Goal: Task Accomplishment & Management: Manage account settings

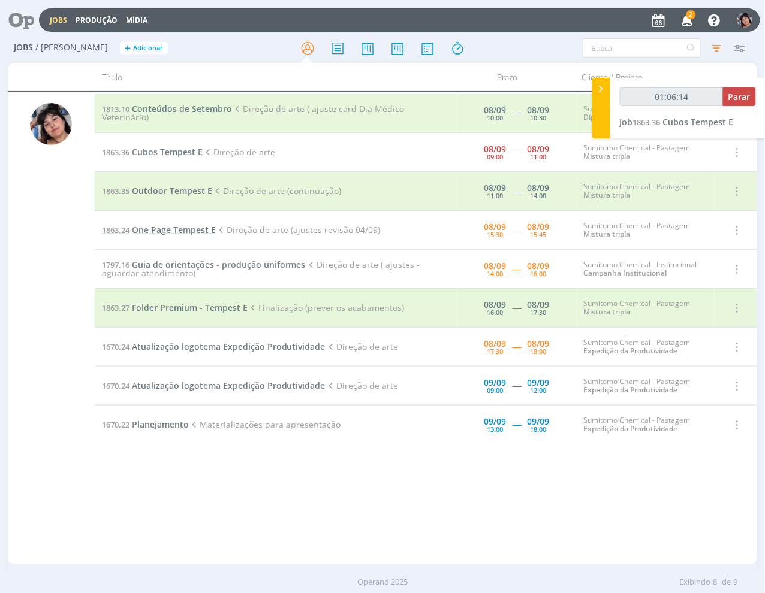
click at [170, 227] on span "One Page Tempest E" at bounding box center [174, 229] width 84 height 11
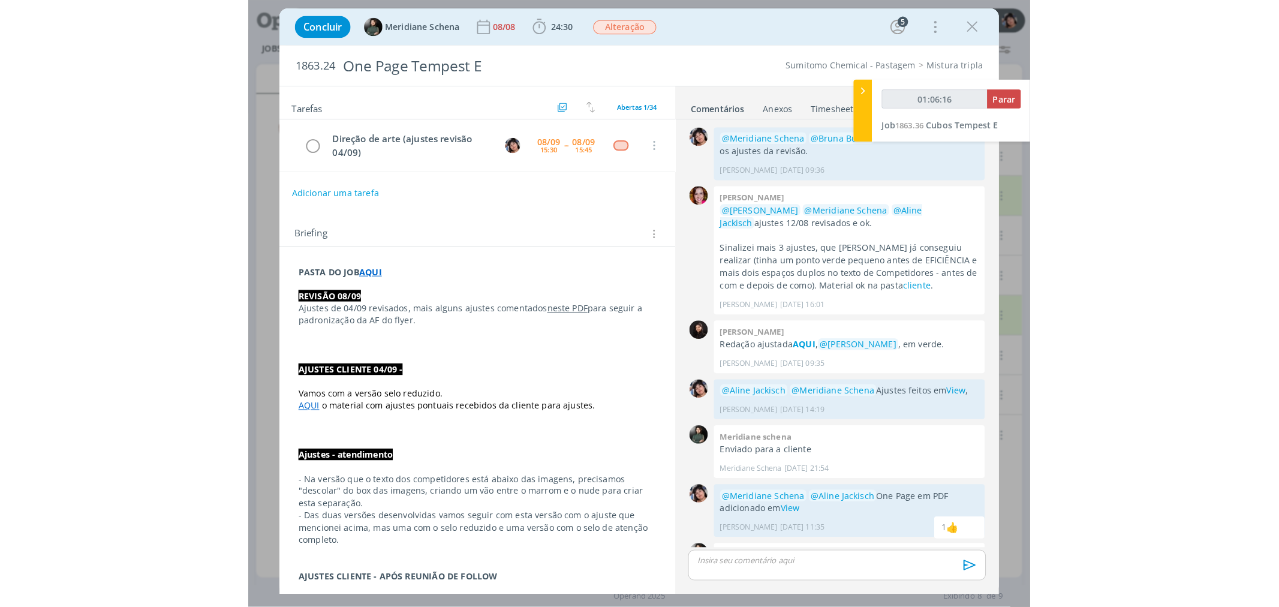
scroll to position [1017, 0]
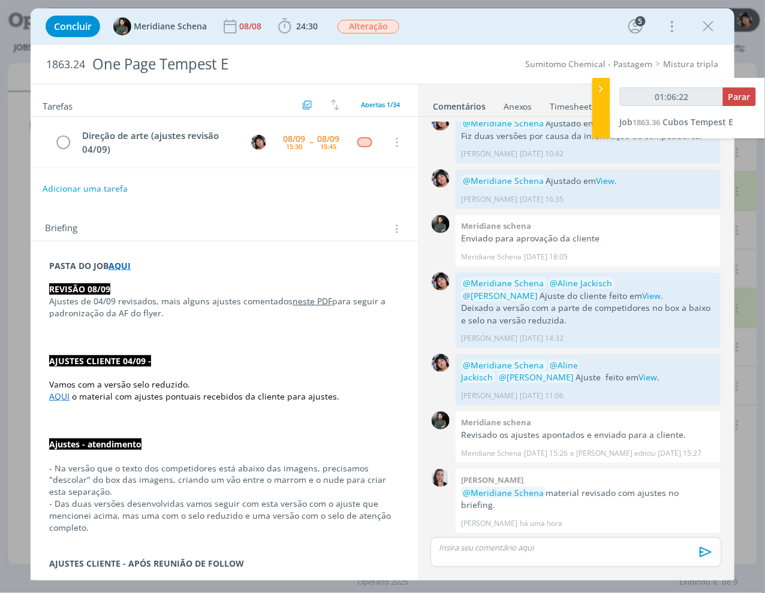
click at [306, 300] on link "neste PDF" at bounding box center [313, 301] width 40 height 11
click at [254, 326] on link "https://sobeae.sharepoint.com/:b:/s/SOBEAE/EZkhhRlbbjxLj3GKOIwas5cBDOCWOT43E7Gx…" at bounding box center [243, 325] width 91 height 16
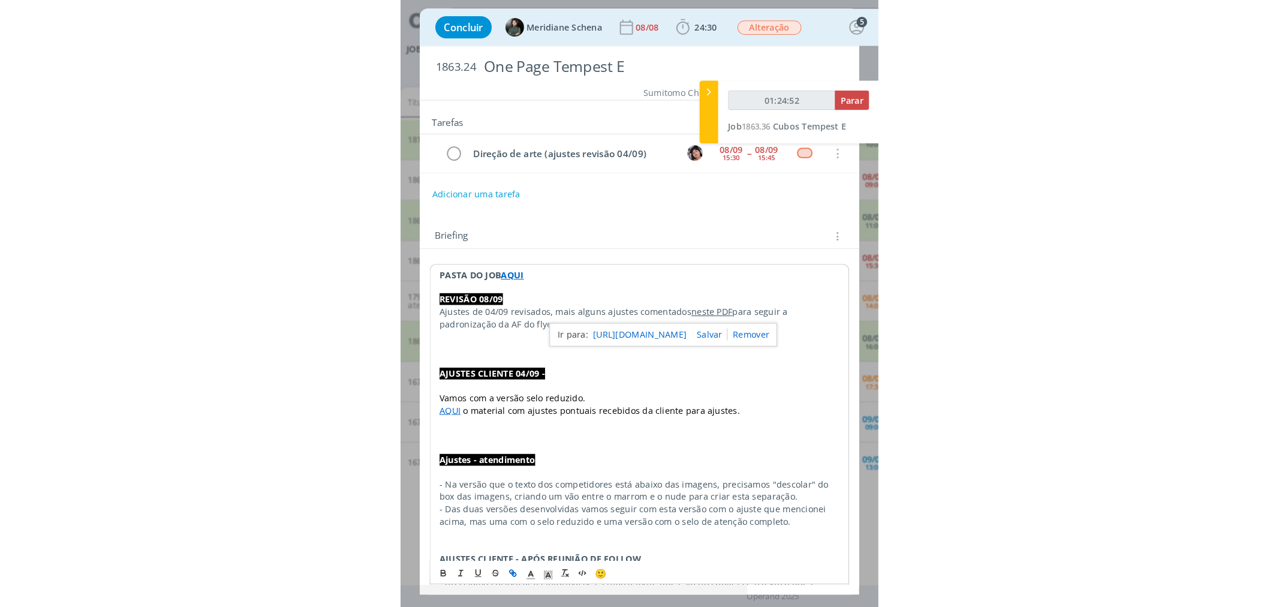
scroll to position [1005, 0]
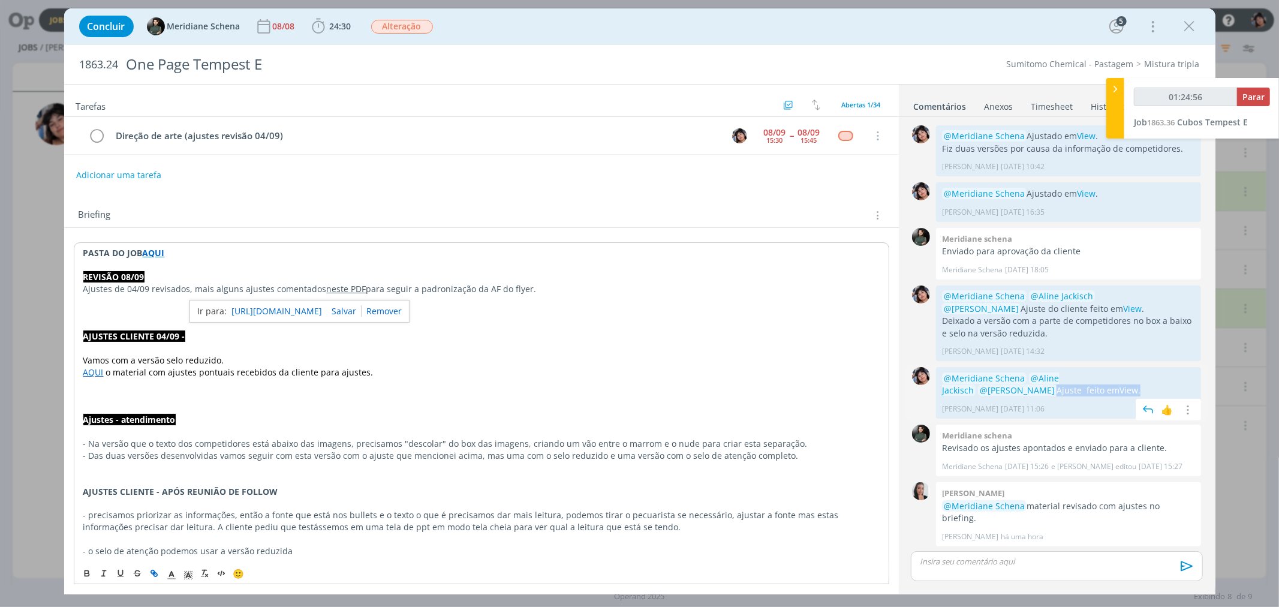
drag, startPoint x: 1077, startPoint y: 402, endPoint x: 980, endPoint y: 402, distance: 97.1
click at [764, 397] on p "@Meridiane Schena @Aline Jackisch @Caroline Pieczarka Ajuste feito em View ." at bounding box center [1068, 384] width 253 height 25
copy p "Ajuste feito em View ."
type input "01:24:57"
click at [764, 570] on div "dialog" at bounding box center [1056, 566] width 291 height 30
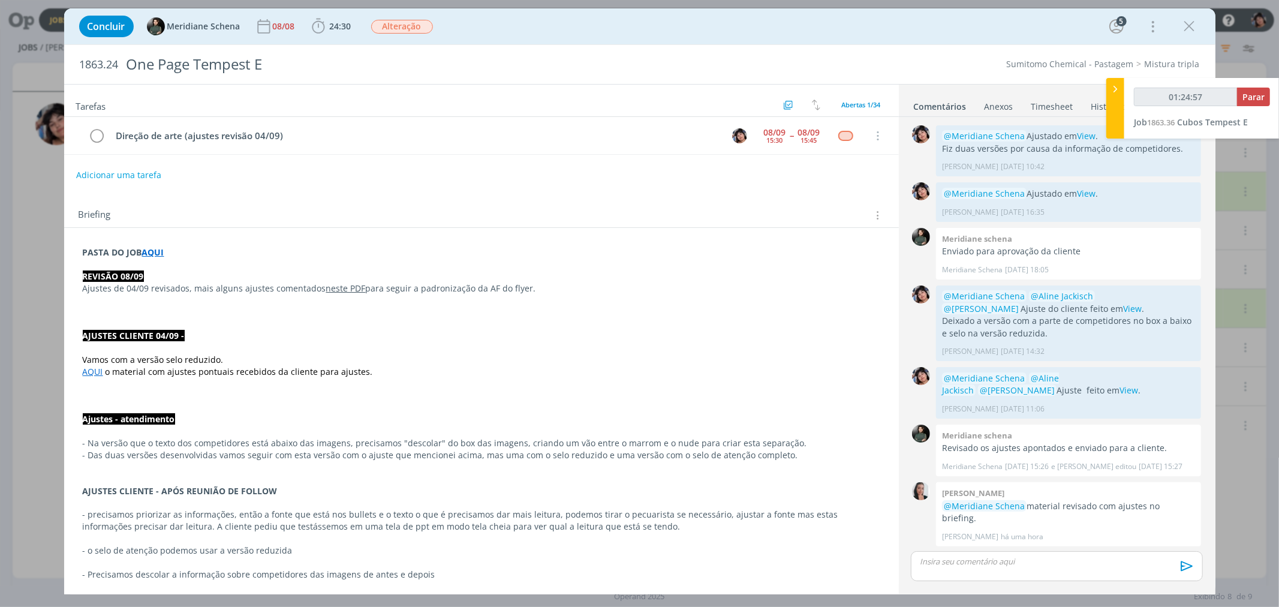
scroll to position [1028, 0]
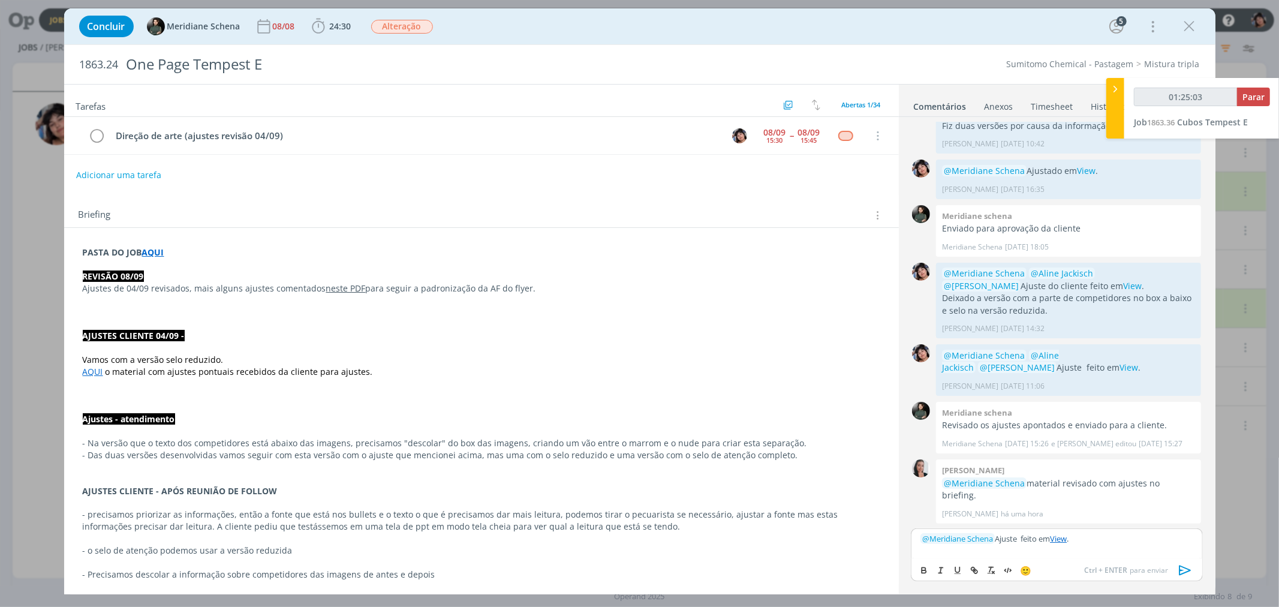
click at [764, 538] on p "﻿ @ Meridiane Schena ﻿ Ajuste feito em View ." at bounding box center [1056, 538] width 272 height 11
click at [764, 567] on icon "dialog" at bounding box center [1185, 570] width 12 height 10
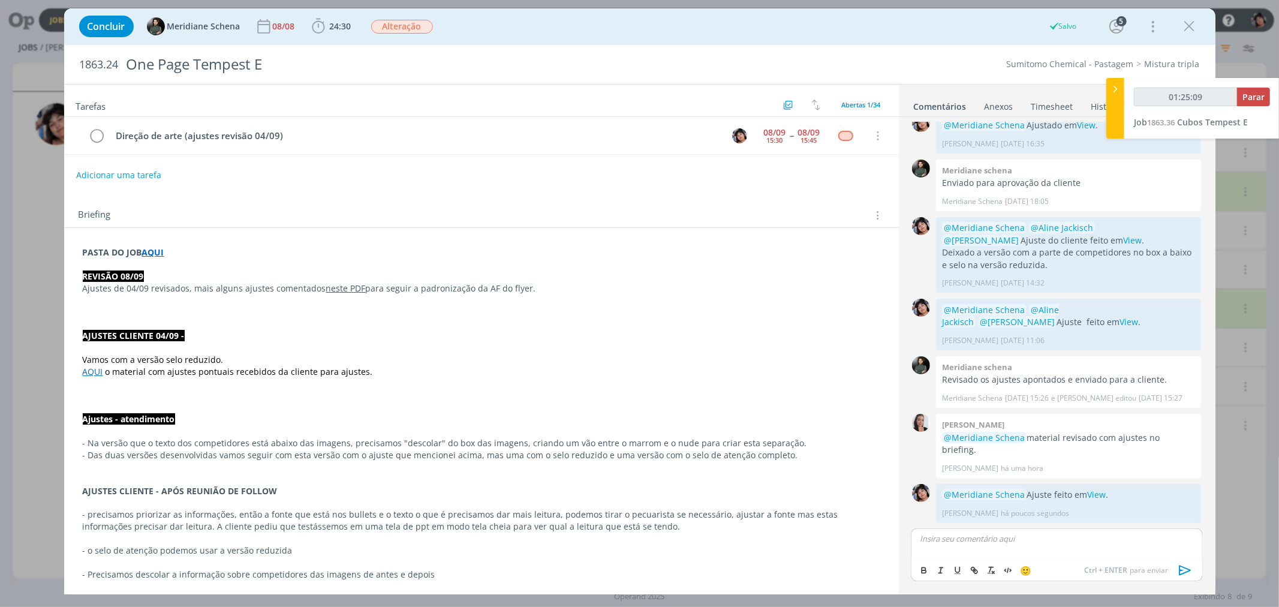
type input "01:25:10"
click at [764, 103] on button "Parar" at bounding box center [1253, 97] width 33 height 19
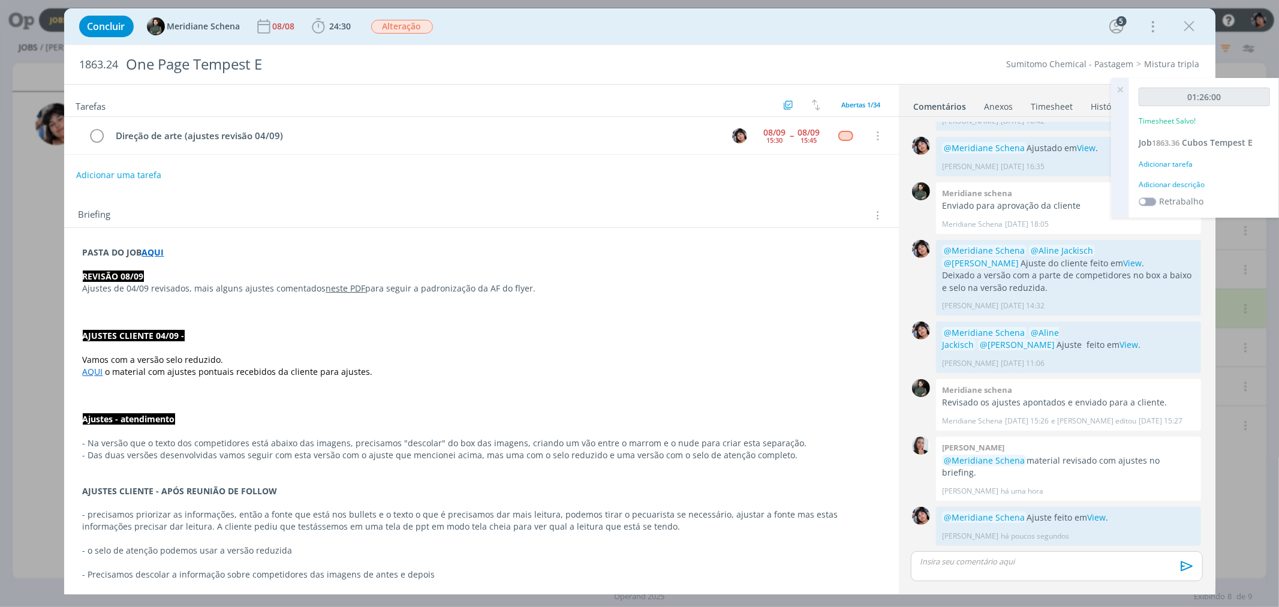
click at [764, 162] on div "Adicionar tarefa" at bounding box center [1203, 164] width 131 height 11
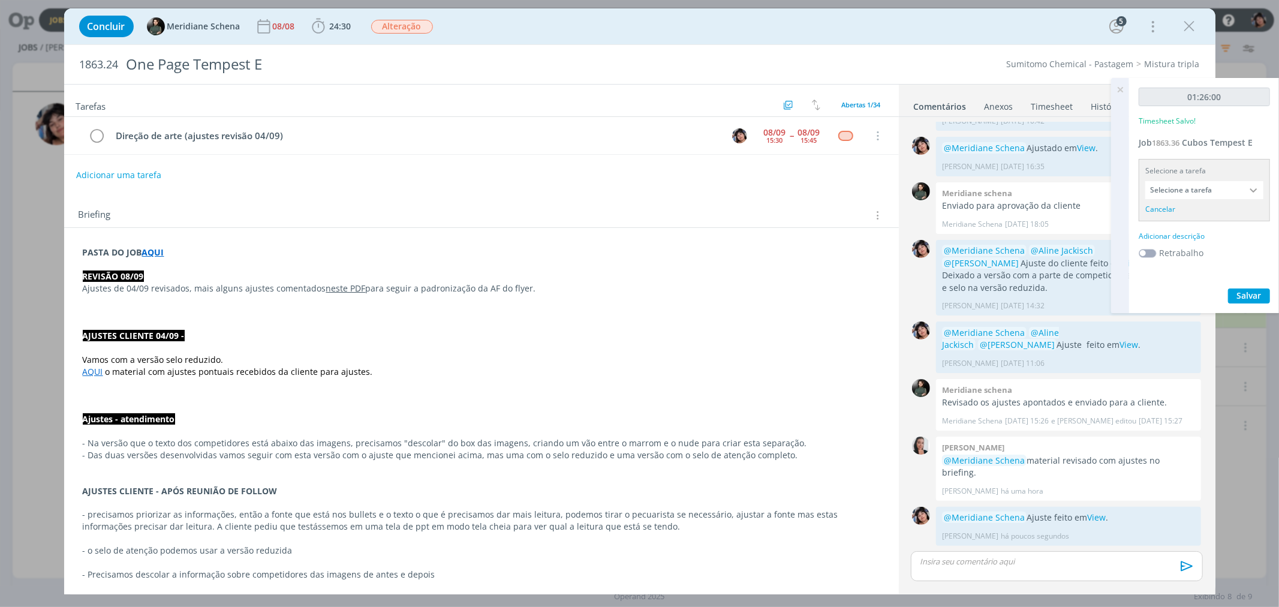
click at [764, 192] on input "Selecione a tarefa" at bounding box center [1204, 190] width 118 height 18
click at [764, 261] on div "Direção de arte - Eliana Hochscheidt" at bounding box center [1204, 256] width 117 height 20
type input "Direção de arte"
click at [764, 218] on div "Adicionar descrição" at bounding box center [1203, 220] width 131 height 11
click at [764, 239] on textarea at bounding box center [1203, 239] width 125 height 43
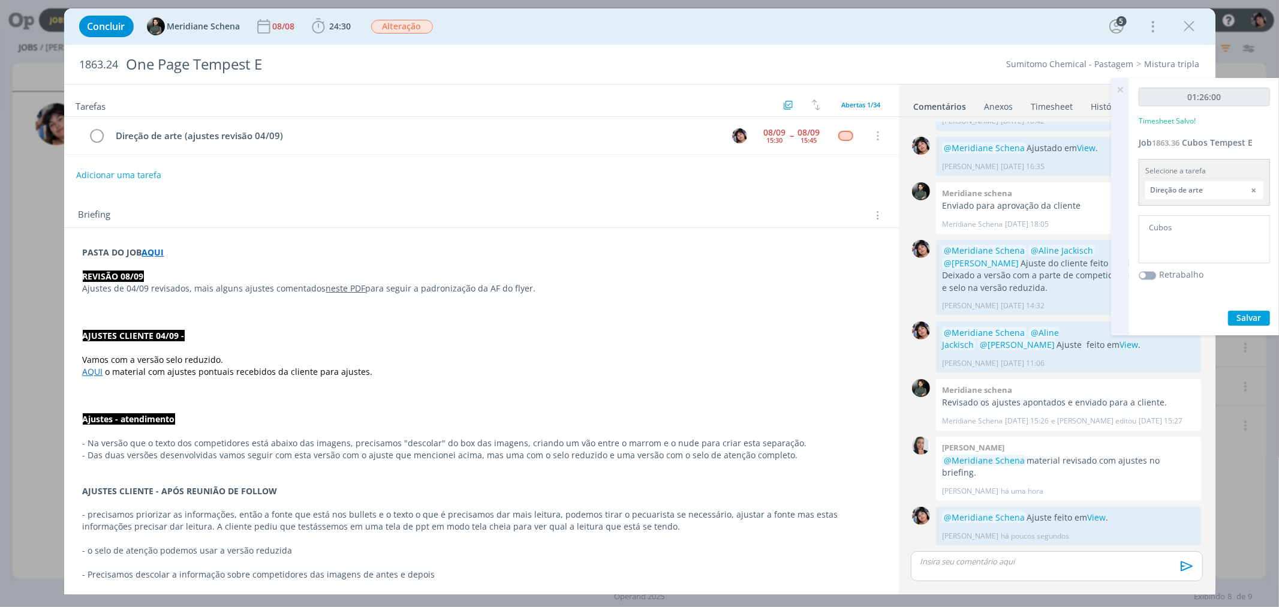
type textarea "Cubos"
click at [764, 312] on button "Salvar" at bounding box center [1249, 318] width 42 height 15
click at [764, 90] on icon at bounding box center [1120, 89] width 22 height 23
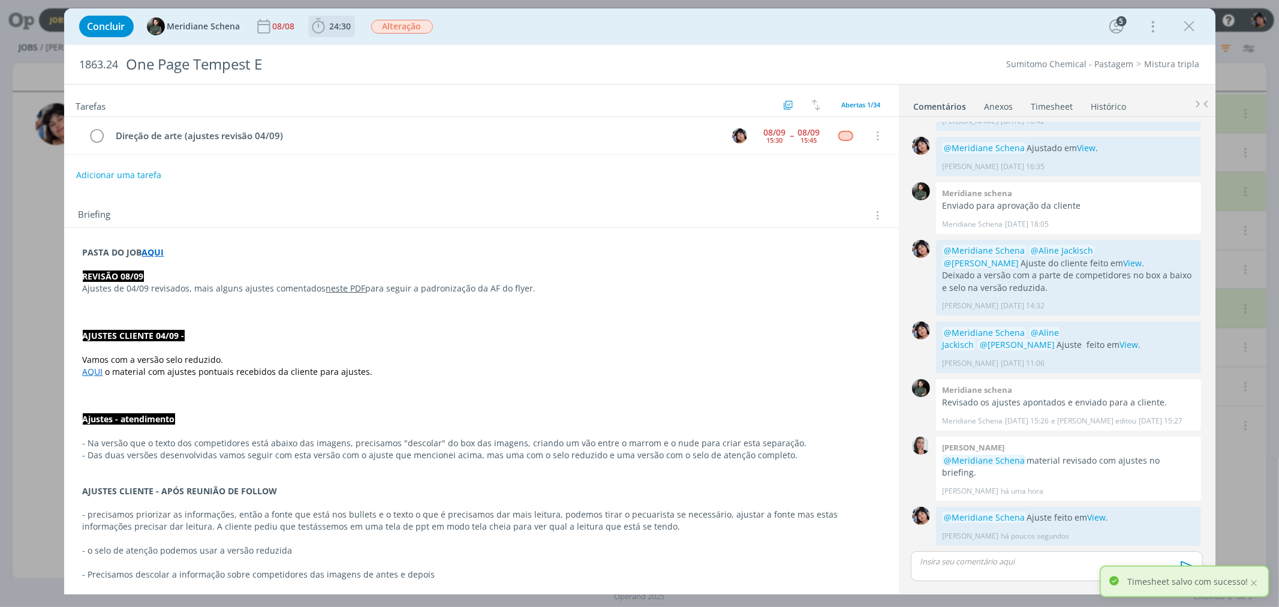
click at [319, 25] on icon "dialog" at bounding box center [318, 26] width 18 height 18
click at [414, 49] on icon "dialog" at bounding box center [407, 52] width 15 height 11
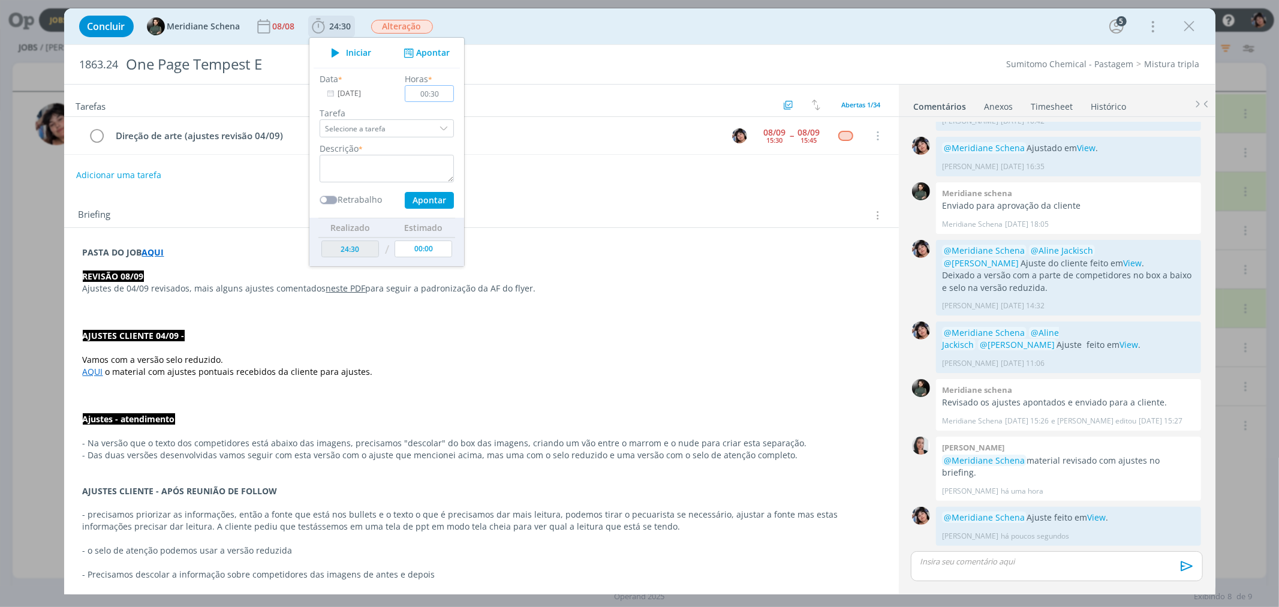
type input "00:30"
click at [415, 133] on input "Selecione a tarefa" at bounding box center [387, 128] width 134 height 18
click at [391, 179] on div "Direção de arte (ajustes revisão 04/09) - Eliana Hochscheidt" at bounding box center [385, 181] width 114 height 10
type input "Direção de arte (ajustes revisão 04/09)"
click at [384, 173] on textarea "dialog" at bounding box center [387, 169] width 134 height 28
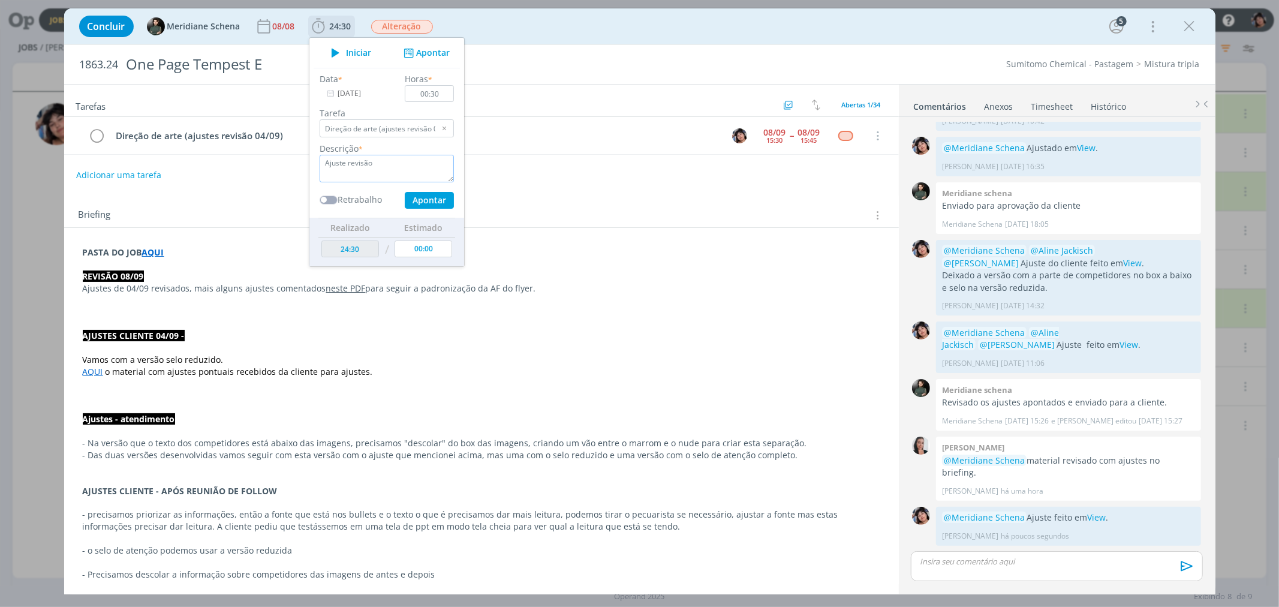
type textarea "Ajuste revisão"
click at [448, 195] on button "Apontar" at bounding box center [428, 200] width 49 height 17
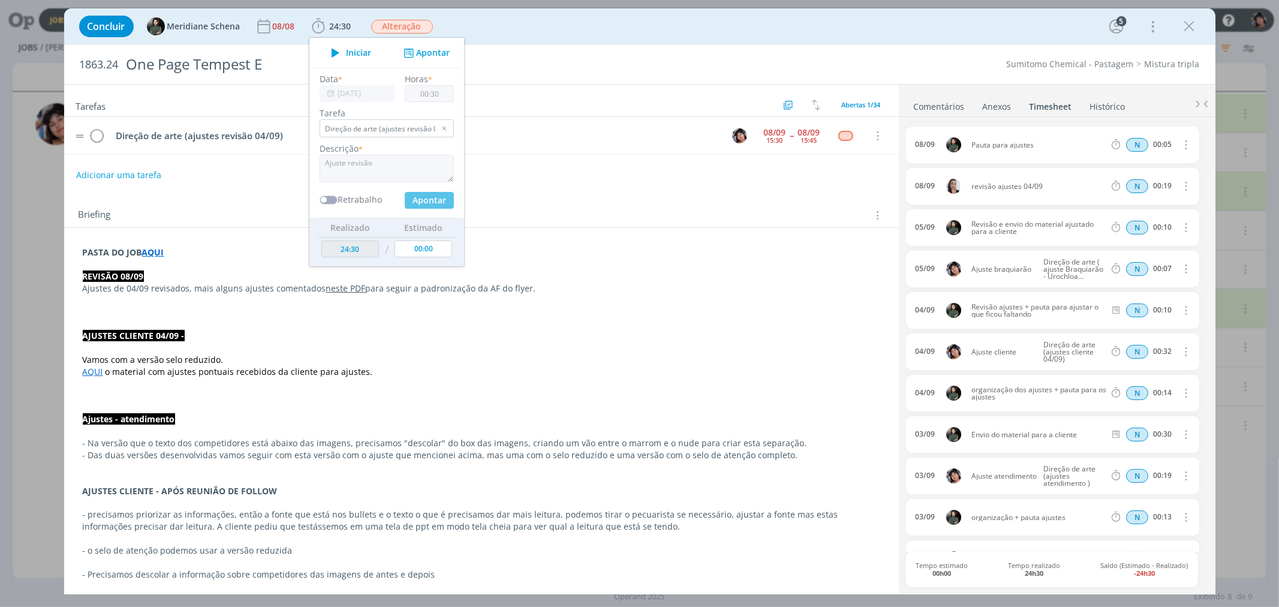
type input "25:00"
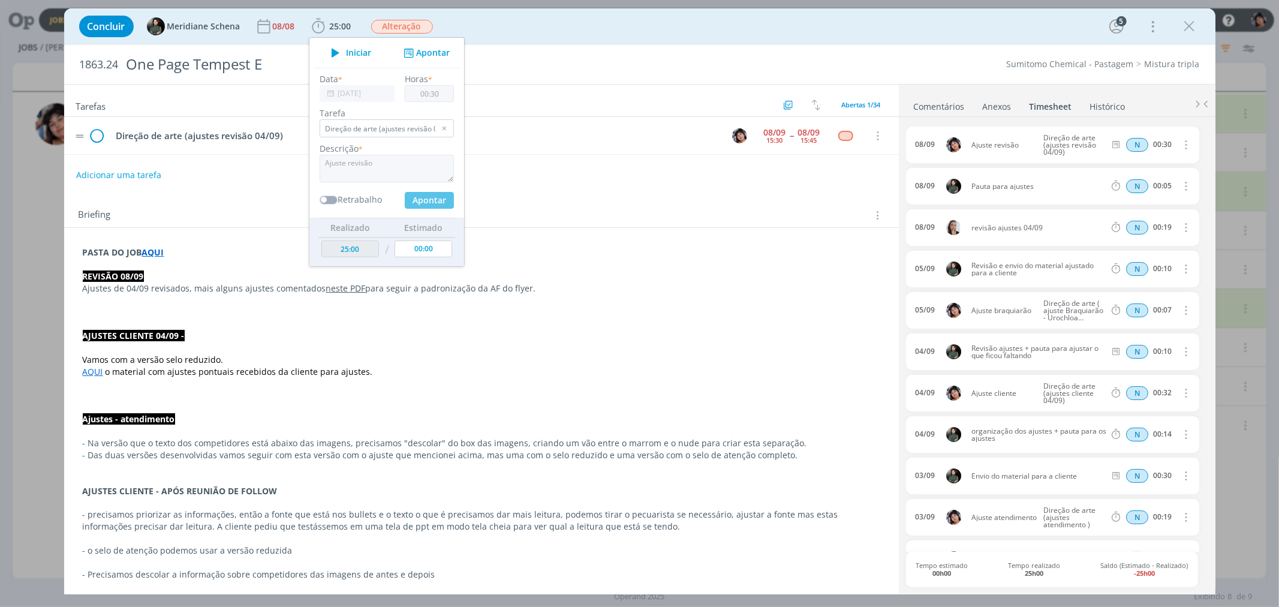
type input "00:00"
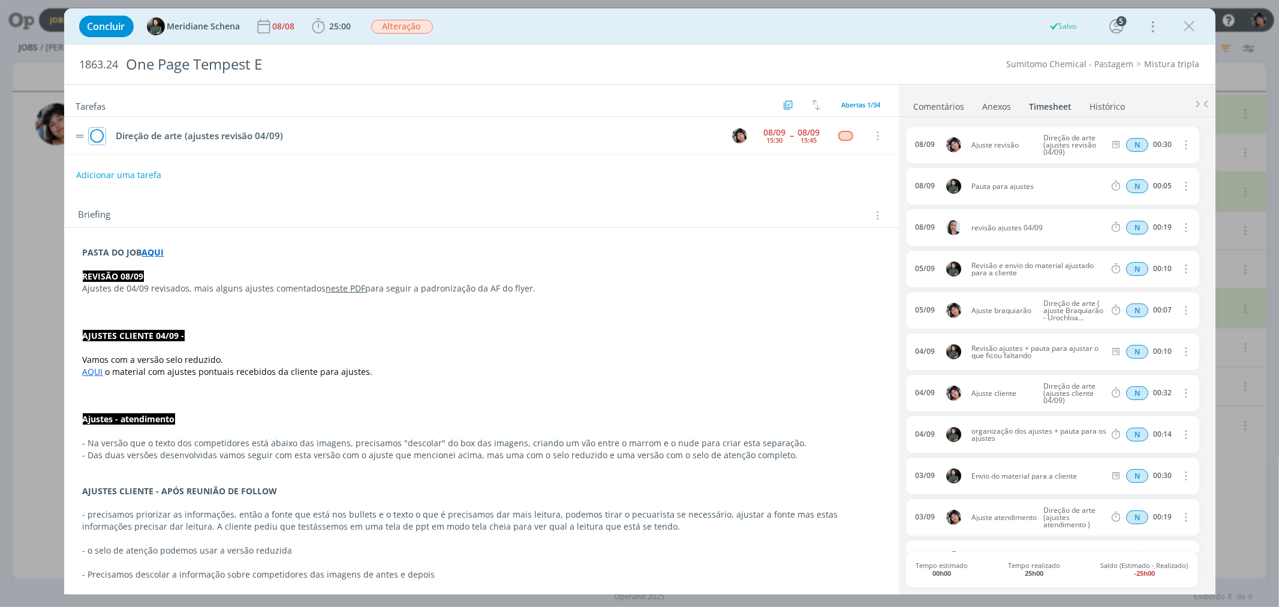
click at [104, 138] on icon "dialog" at bounding box center [97, 136] width 17 height 18
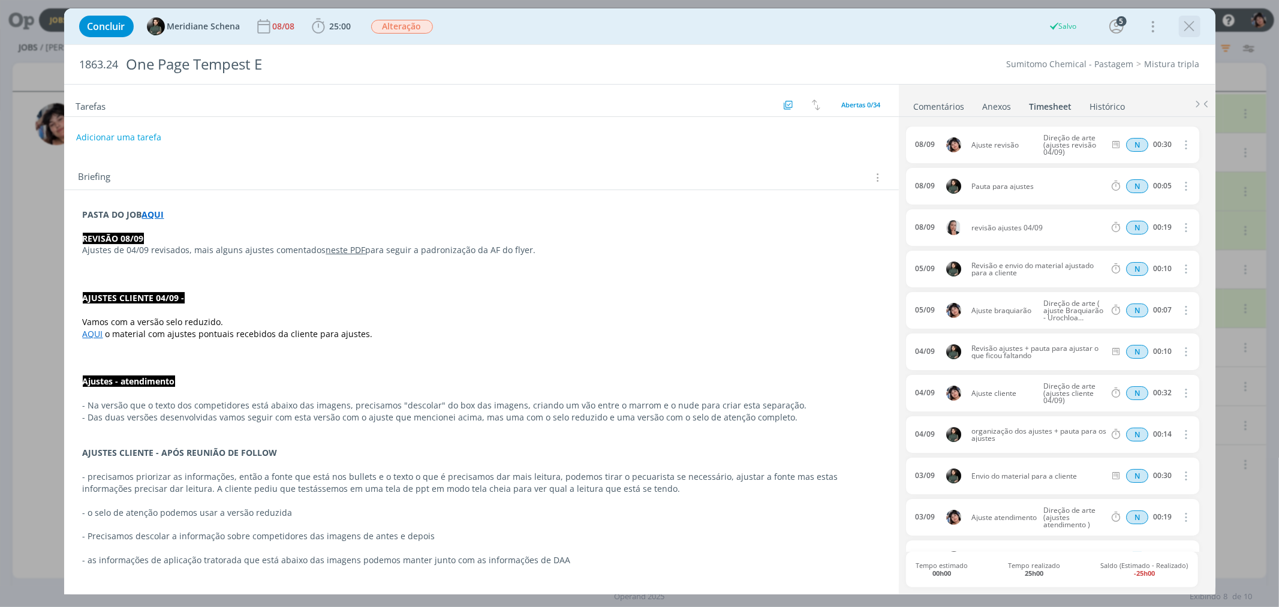
click at [764, 25] on icon "dialog" at bounding box center [1189, 26] width 18 height 18
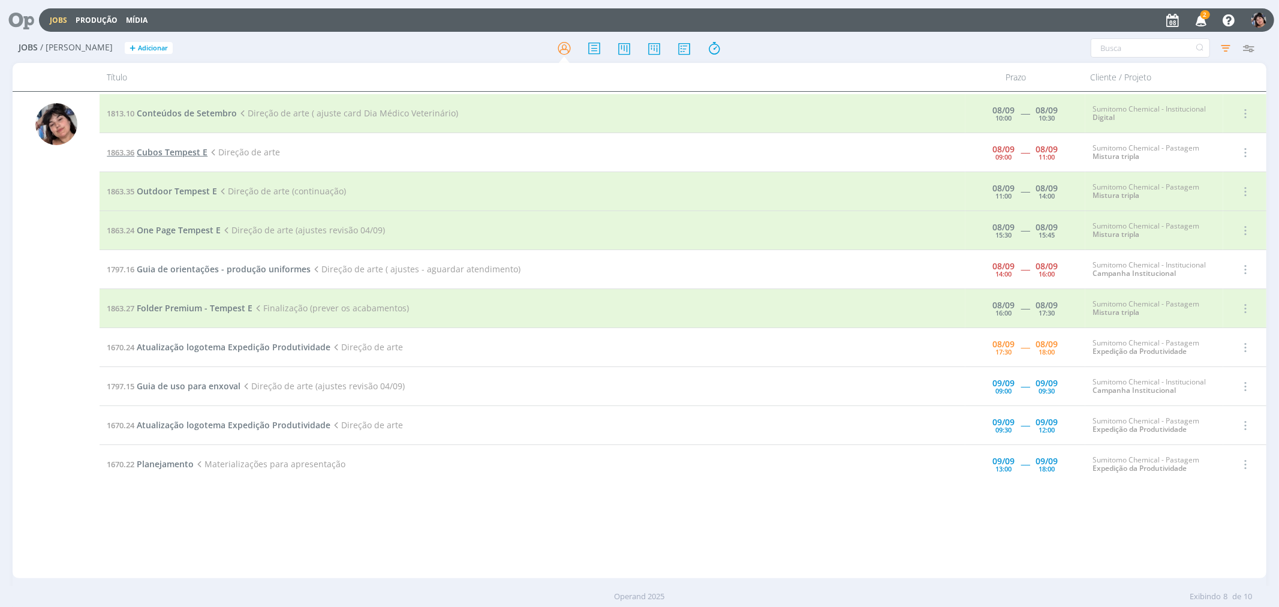
click at [194, 150] on span "Cubos Tempest E" at bounding box center [172, 151] width 71 height 11
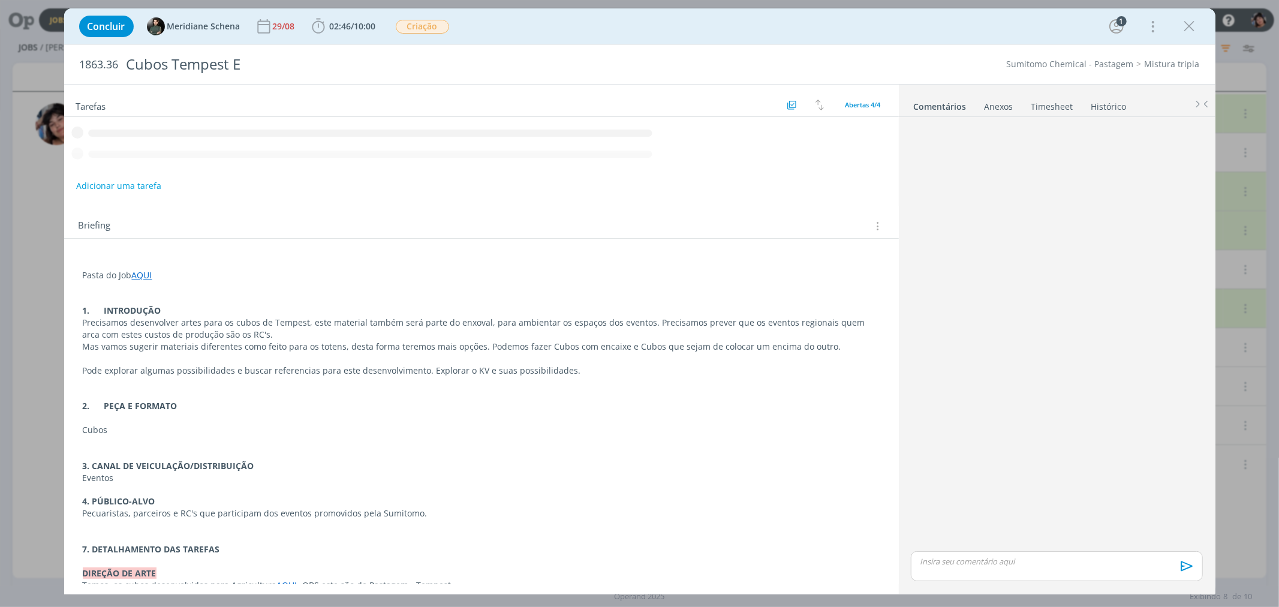
click at [764, 565] on p "dialog" at bounding box center [1056, 561] width 272 height 11
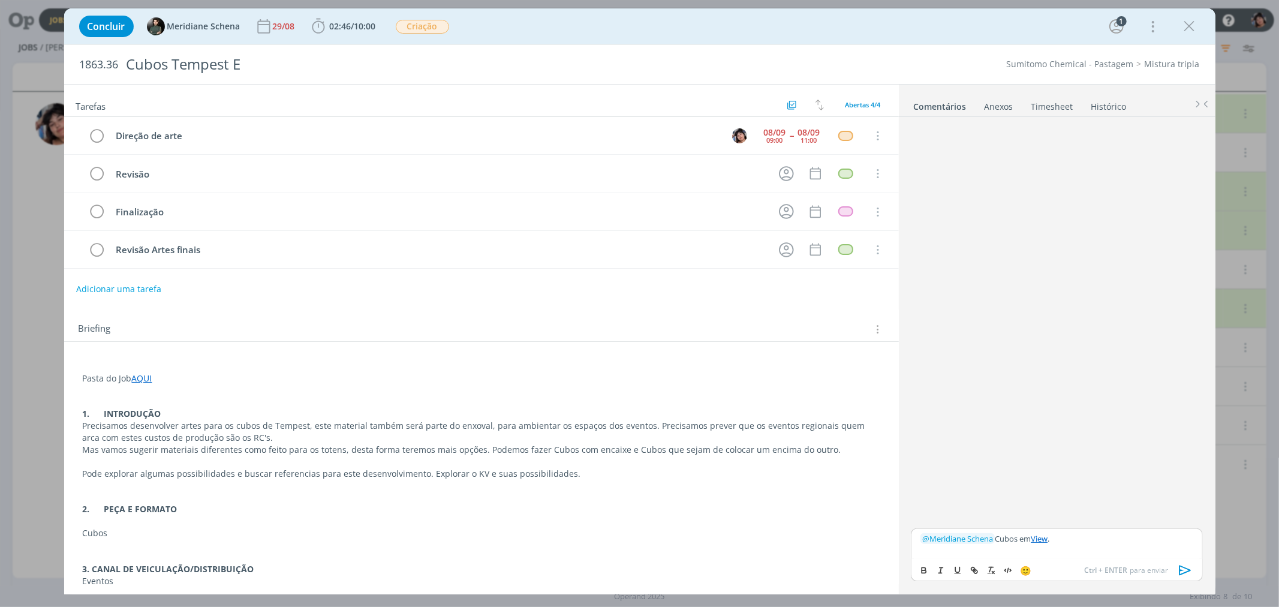
click at [764, 567] on icon "dialog" at bounding box center [1185, 570] width 18 height 18
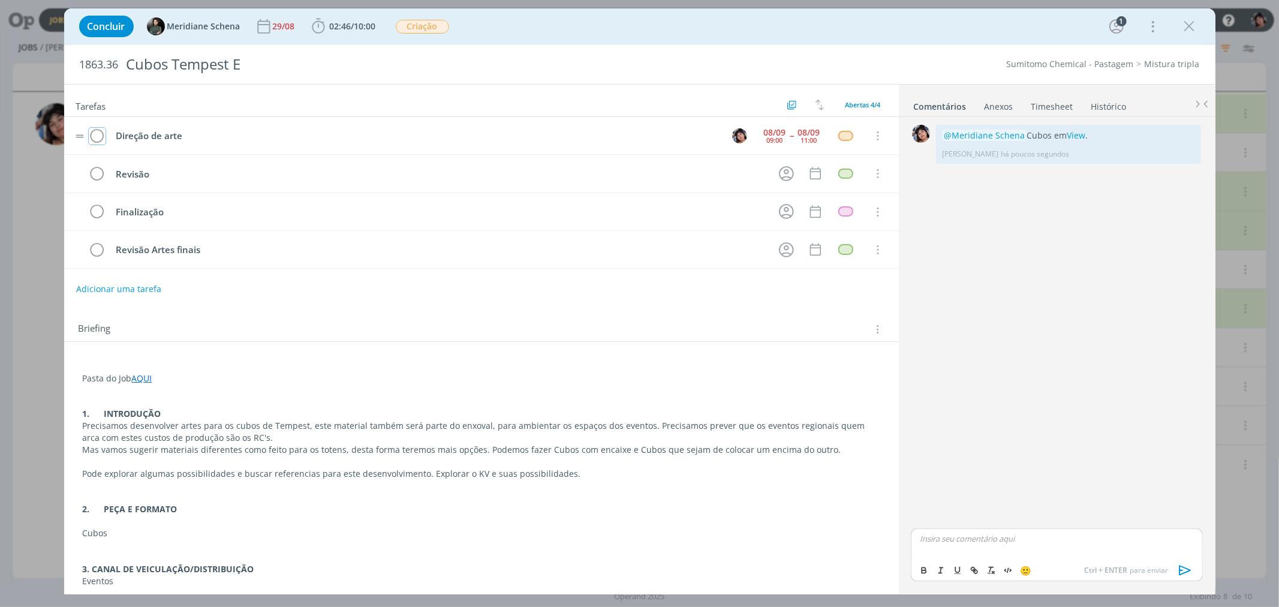
drag, startPoint x: 90, startPoint y: 135, endPoint x: 106, endPoint y: 130, distance: 16.3
click at [90, 134] on icon "dialog" at bounding box center [97, 136] width 17 height 18
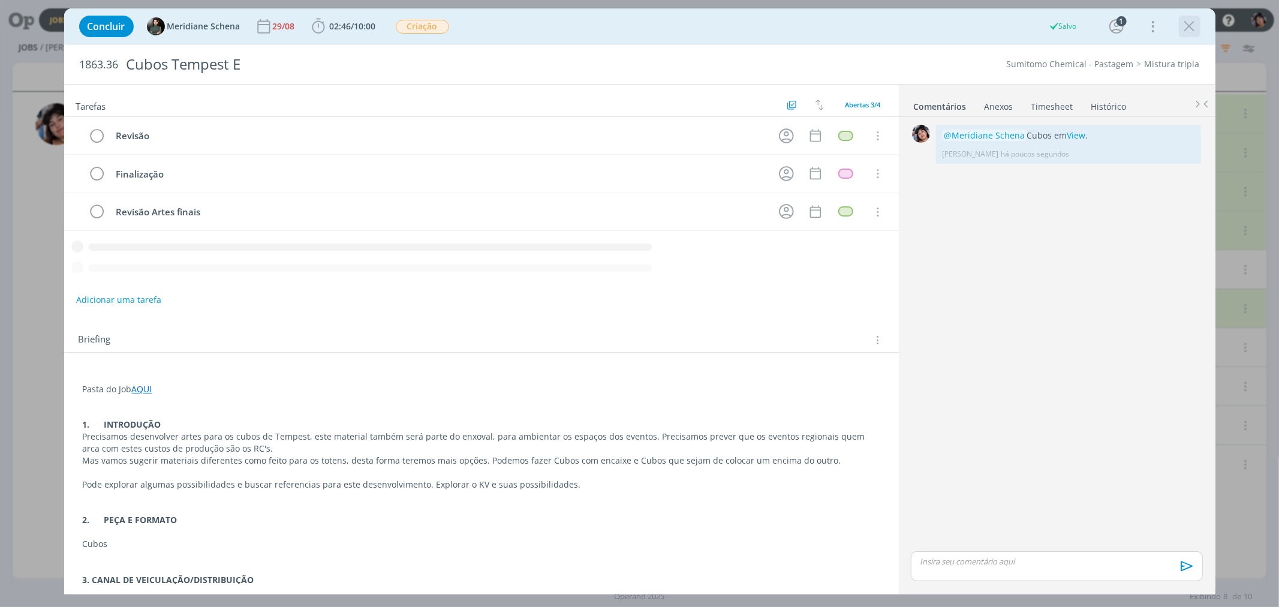
click at [764, 26] on icon "dialog" at bounding box center [1189, 26] width 18 height 18
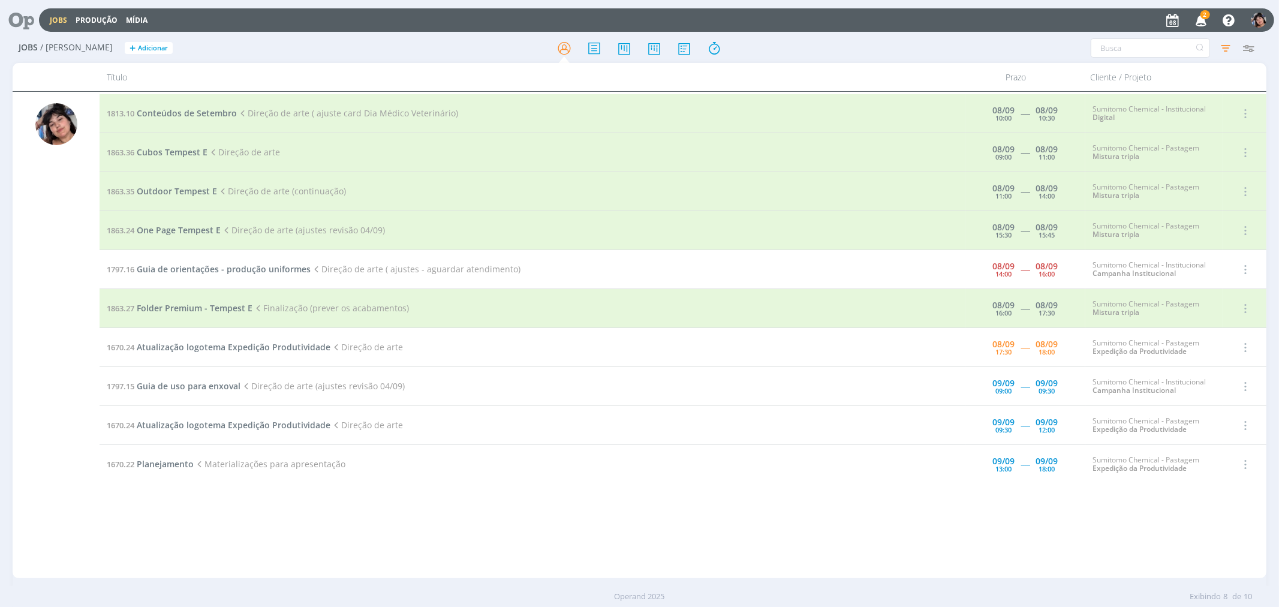
click at [306, 340] on td "1670.24 Atualização logotema Expedição Produtividade Direção de arte" at bounding box center [533, 347] width 866 height 39
click at [307, 344] on span "Atualização logotema Expedição Produtividade" at bounding box center [234, 346] width 194 height 11
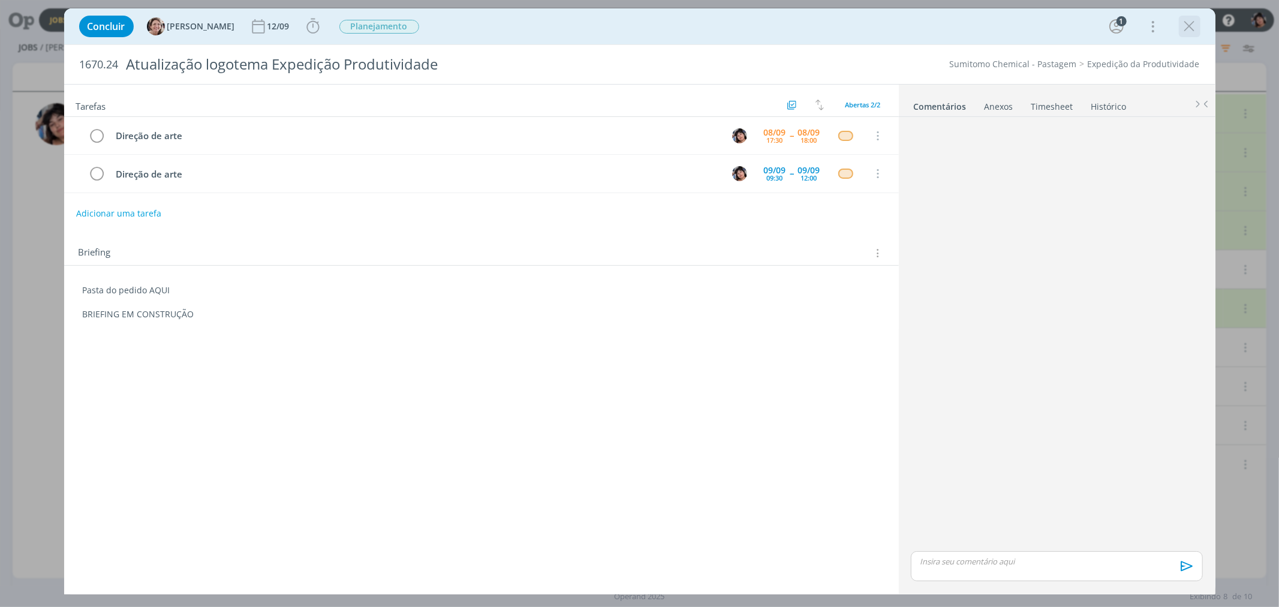
click at [764, 26] on icon "dialog" at bounding box center [1189, 26] width 18 height 18
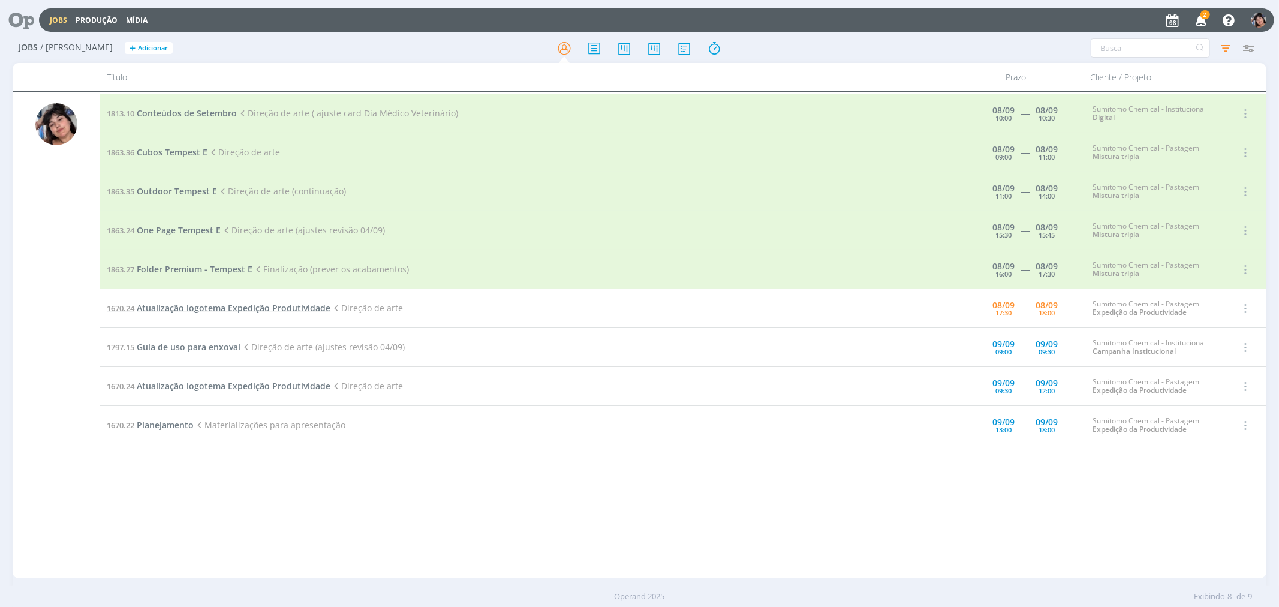
click at [223, 307] on span "Atualização logotema Expedição Produtividade" at bounding box center [234, 307] width 194 height 11
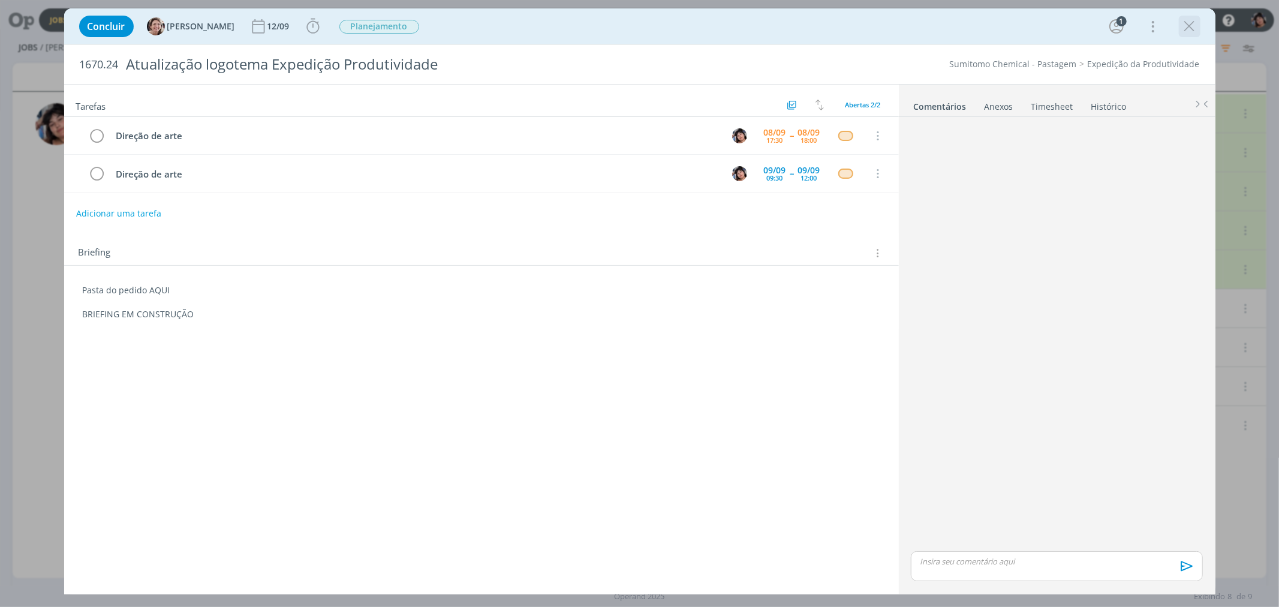
click at [764, 22] on icon "dialog" at bounding box center [1189, 26] width 18 height 18
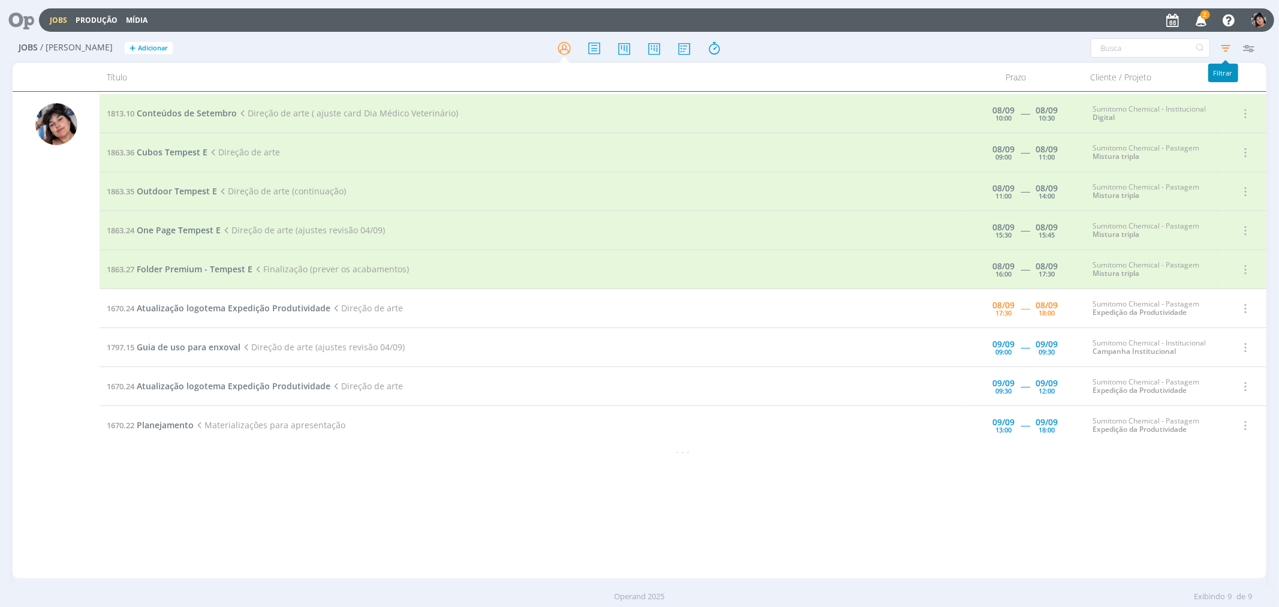
click at [1222, 53] on icon "button" at bounding box center [1226, 48] width 22 height 22
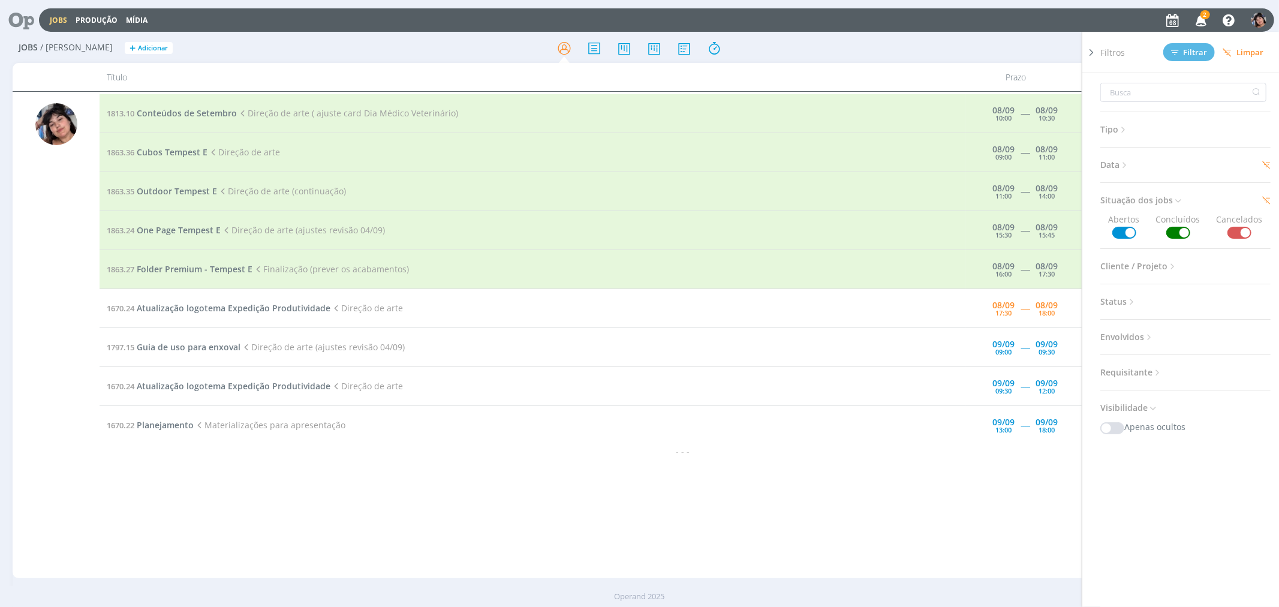
drag, startPoint x: 1133, startPoint y: 165, endPoint x: 1126, endPoint y: 163, distance: 7.6
click at [1132, 165] on h3 "Data" at bounding box center [1185, 165] width 170 height 16
click at [1121, 163] on span "Data" at bounding box center [1114, 165] width 29 height 16
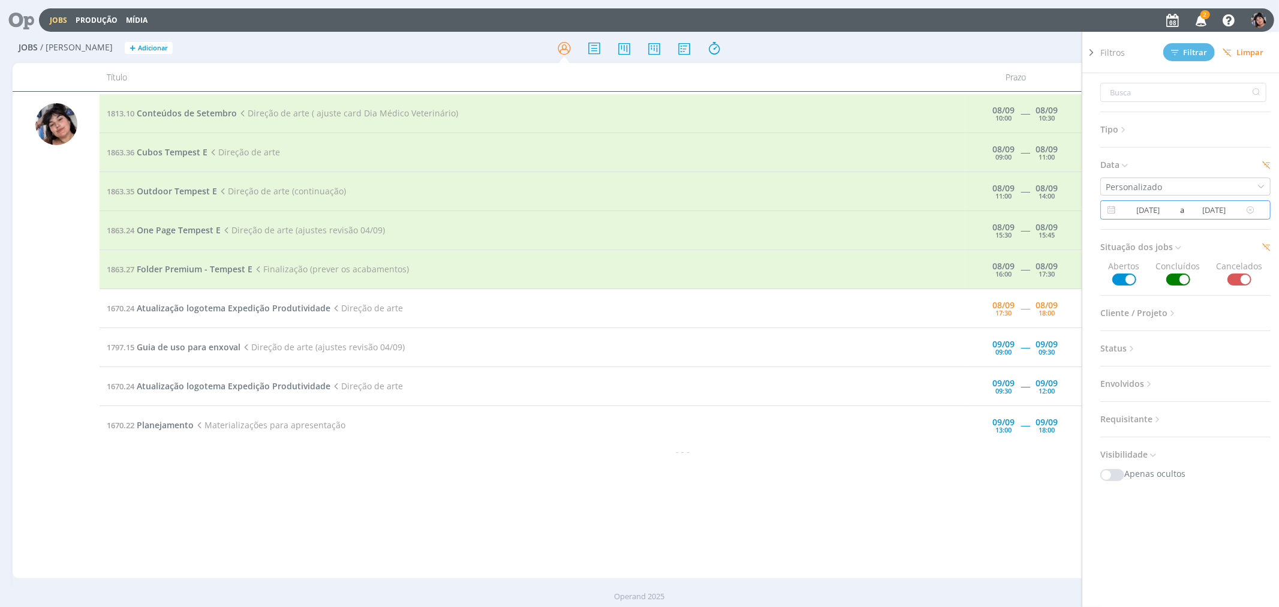
click at [1161, 207] on input "[DATE]" at bounding box center [1148, 210] width 58 height 14
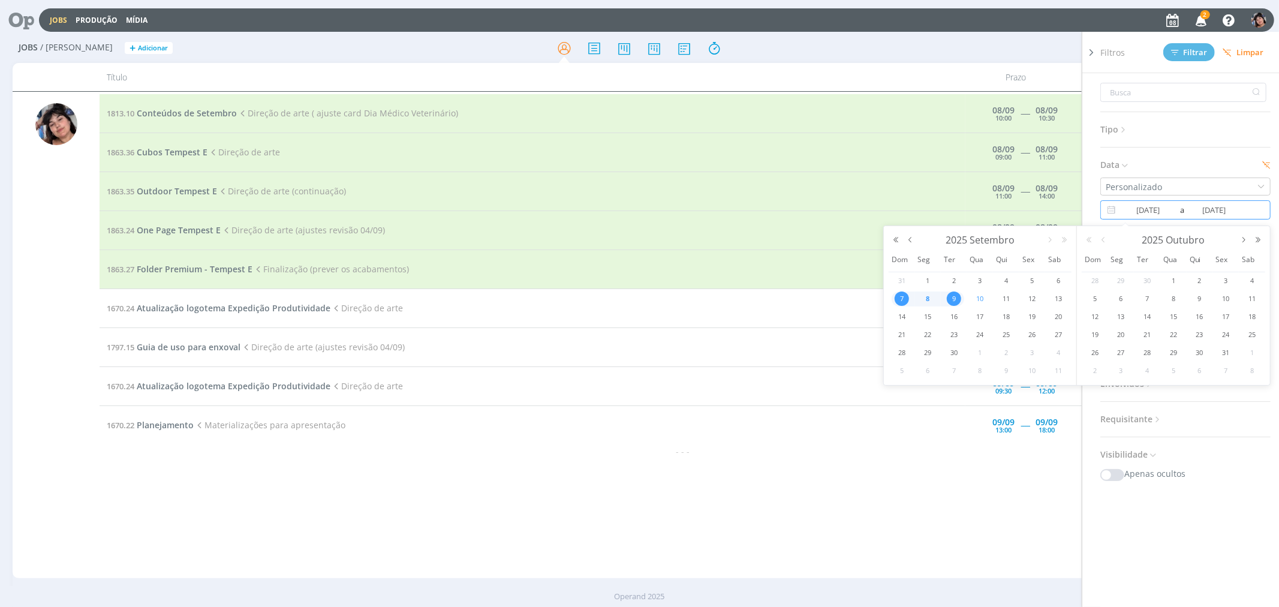
click at [978, 300] on span "10" at bounding box center [979, 298] width 14 height 14
click at [900, 303] on span "7" at bounding box center [901, 298] width 14 height 14
type input "10/09/2025"
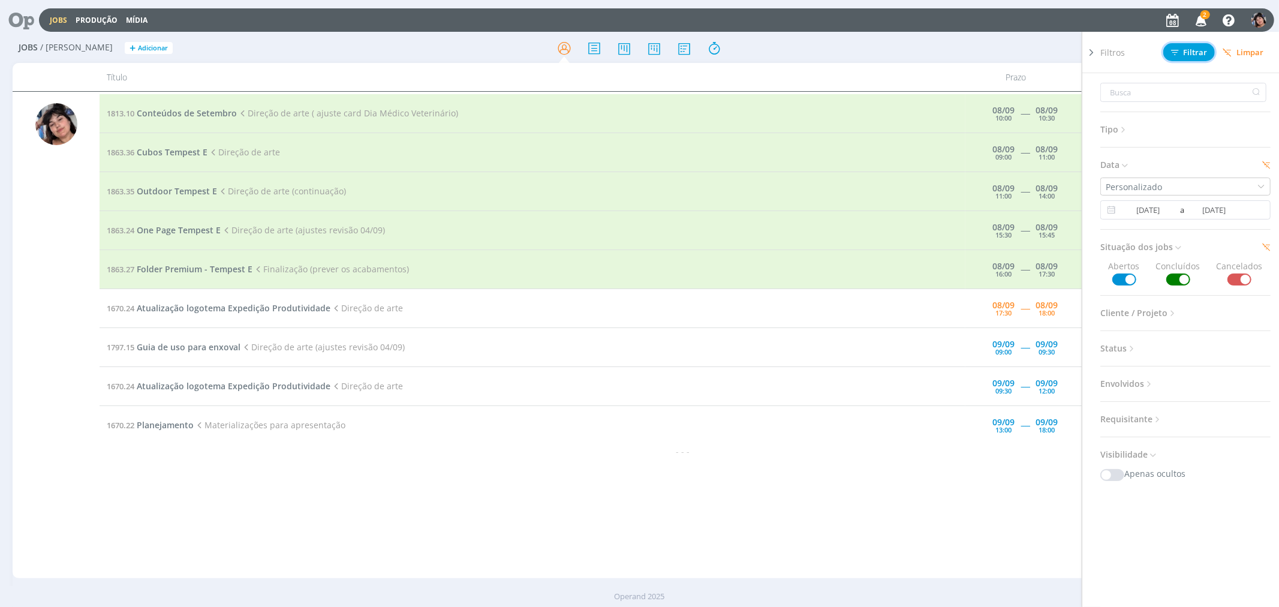
drag, startPoint x: 1194, startPoint y: 56, endPoint x: 1093, endPoint y: 81, distance: 103.2
click at [1193, 55] on span "Filtrar" at bounding box center [1189, 53] width 37 height 8
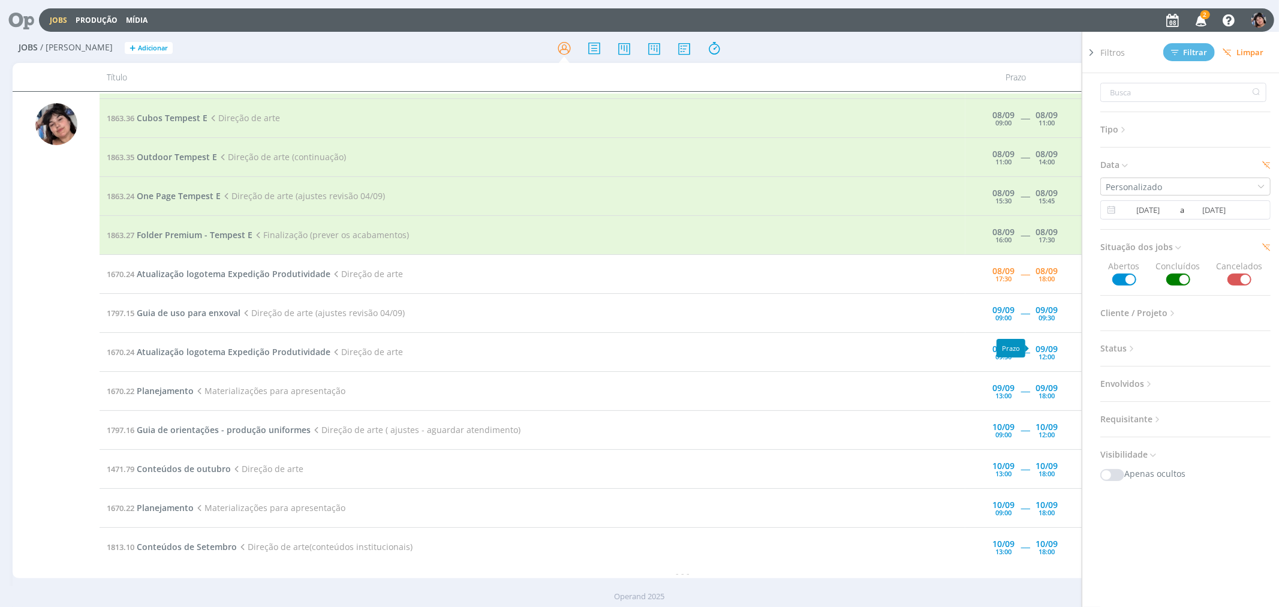
scroll to position [38, 0]
click at [1020, 574] on div "- - -" at bounding box center [683, 569] width 1166 height 13
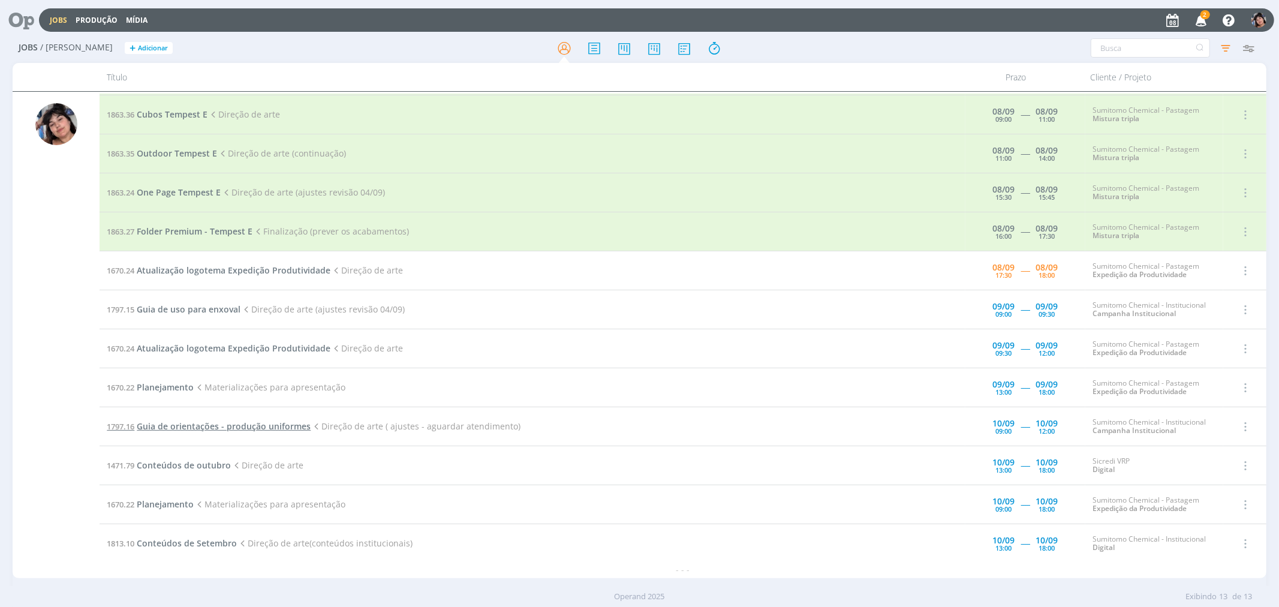
click at [291, 421] on span "Guia de orientações - produção uniformes" at bounding box center [224, 425] width 174 height 11
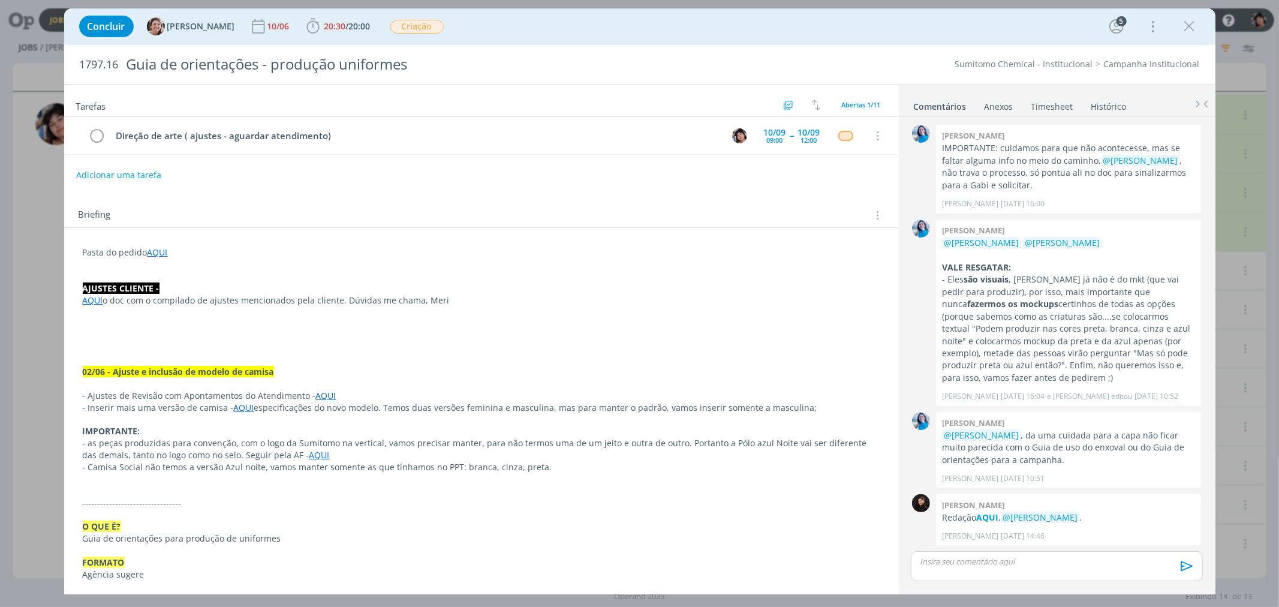
scroll to position [1149, 0]
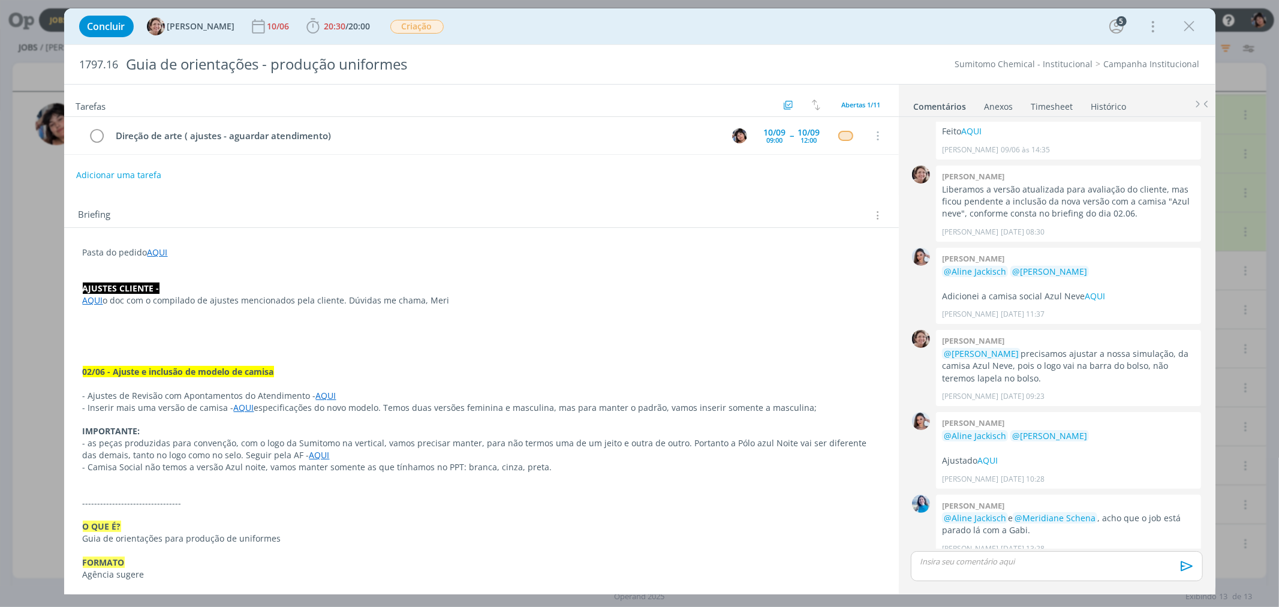
click at [88, 302] on link "AQUI" at bounding box center [93, 299] width 20 height 11
click at [132, 320] on link "https://sobeae.sharepoint.com/:b:/s/SOBEAE/EROXNPwEpvJJrE3XkIfRntMBZxTlwD7F4LwA…" at bounding box center [161, 323] width 91 height 16
click at [1184, 31] on icon "dialog" at bounding box center [1189, 26] width 18 height 18
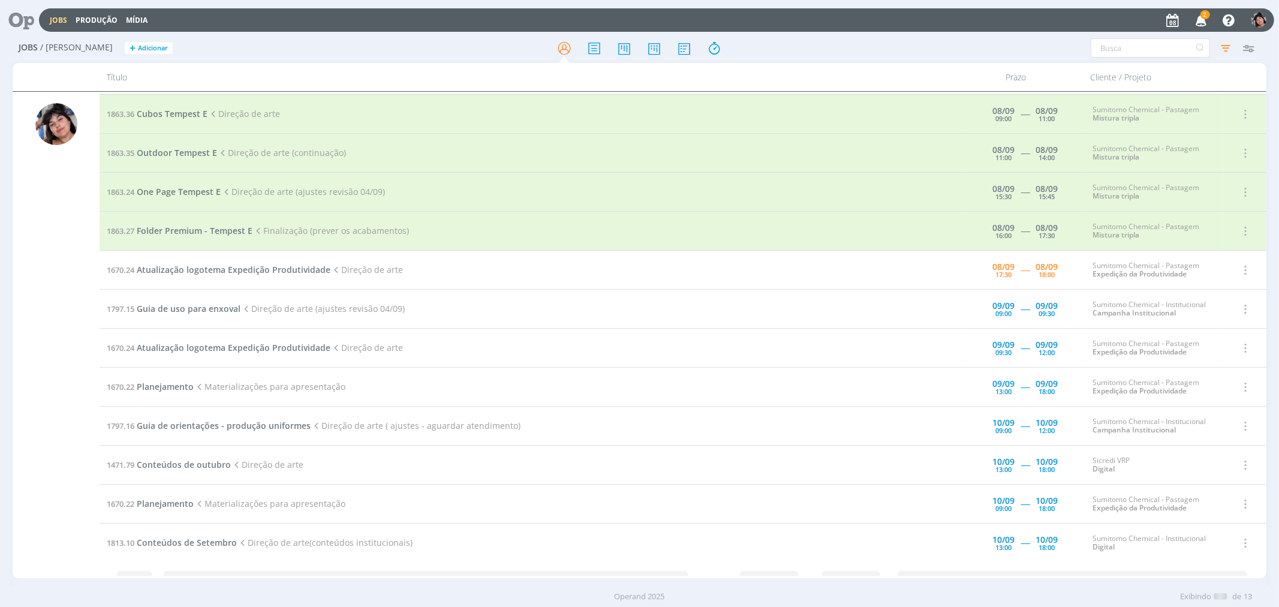
scroll to position [38, 0]
